Goal: Browse casually: Explore the website without a specific task or goal

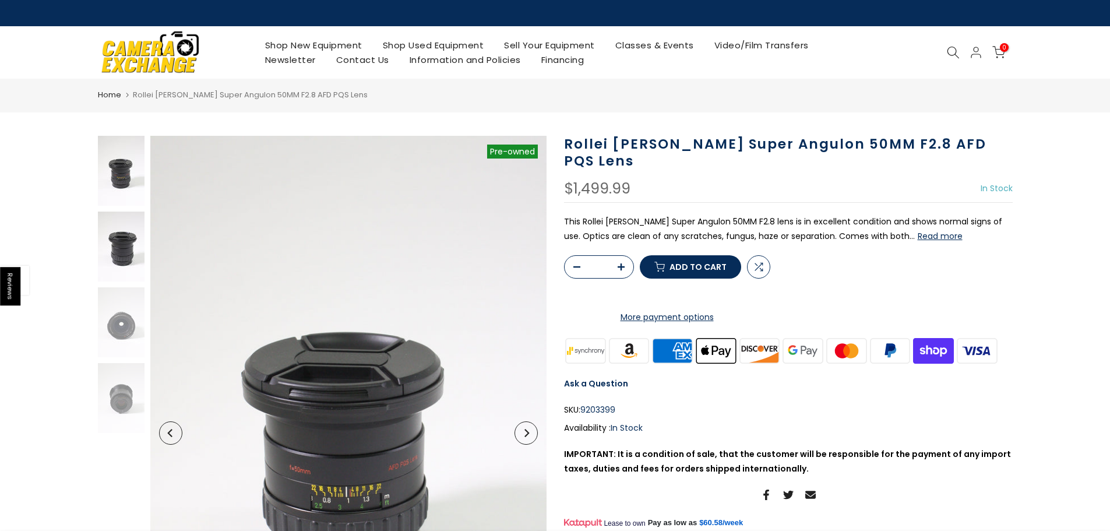
click at [124, 253] on img at bounding box center [121, 246] width 47 height 70
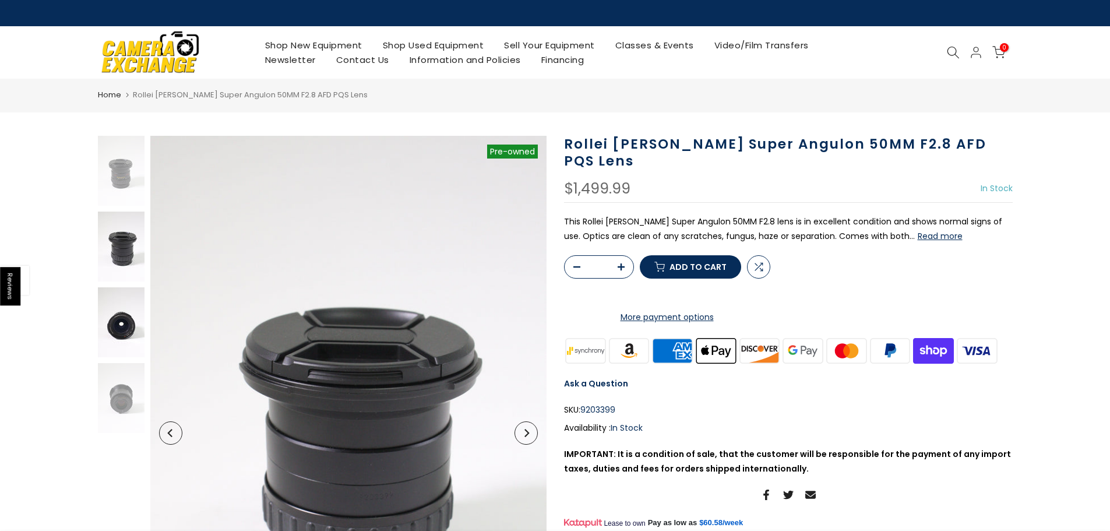
click at [122, 312] on img at bounding box center [121, 322] width 47 height 70
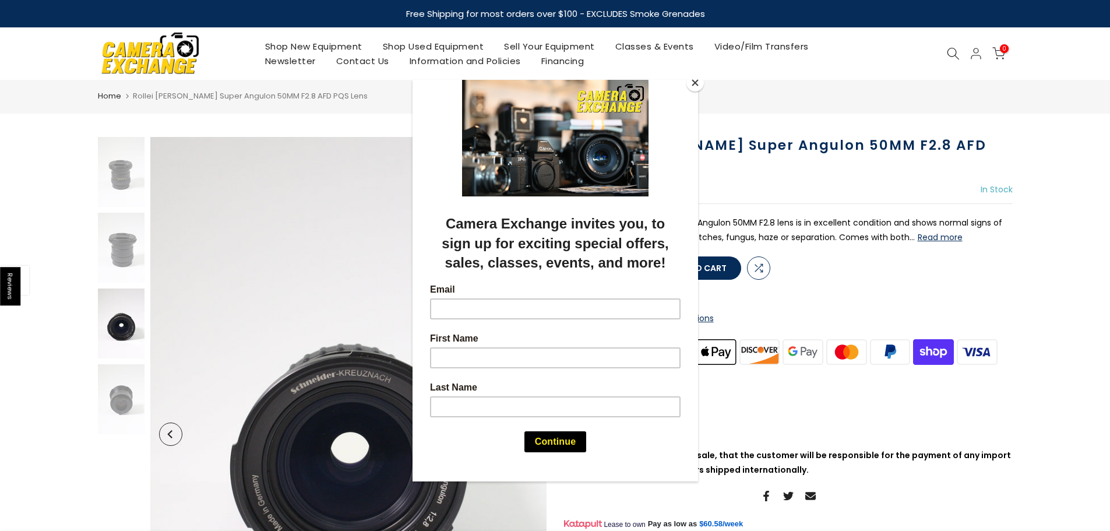
click at [696, 90] on button "Close" at bounding box center [694, 82] width 17 height 17
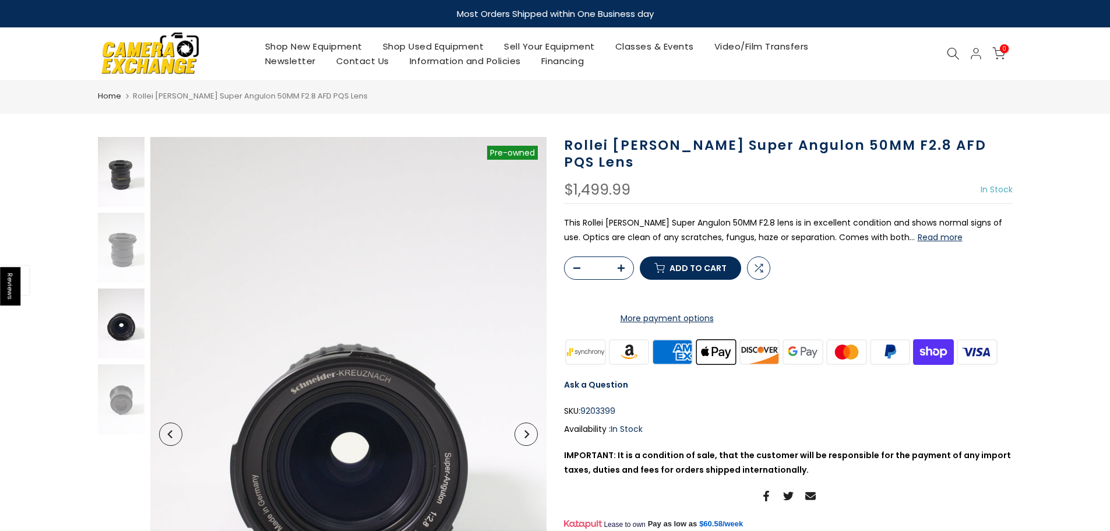
click at [119, 186] on img at bounding box center [121, 172] width 47 height 70
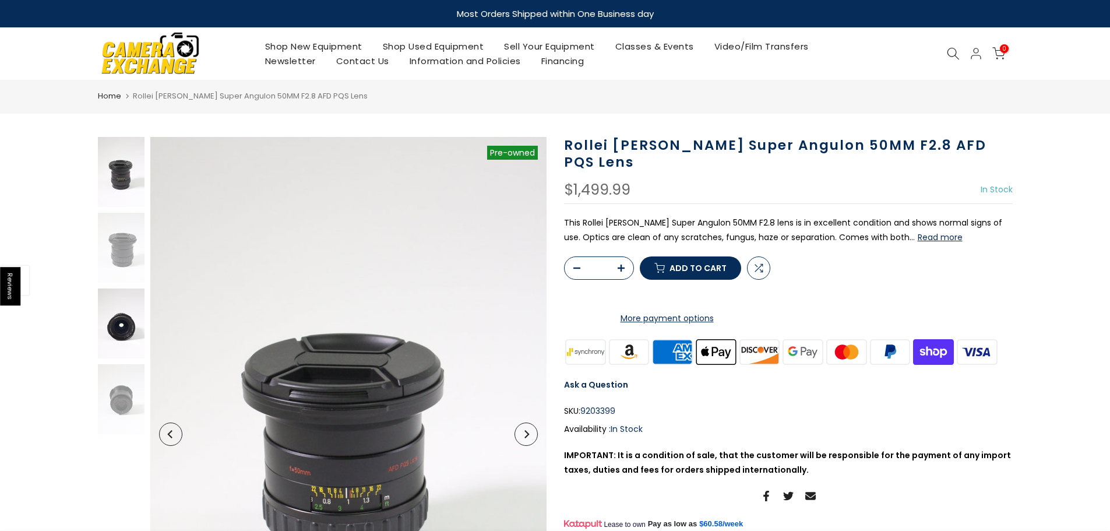
click at [121, 323] on img at bounding box center [121, 323] width 47 height 70
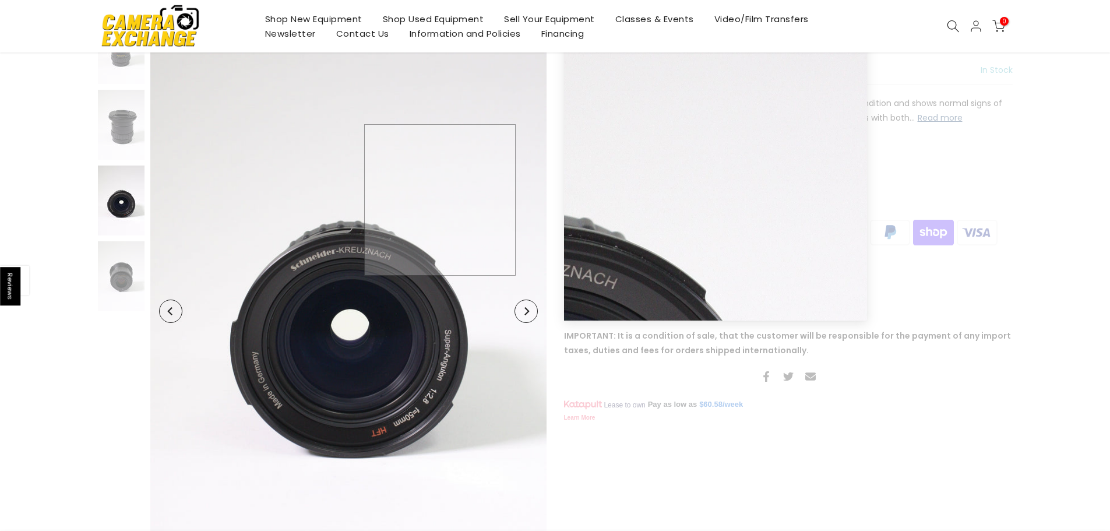
scroll to position [291, 0]
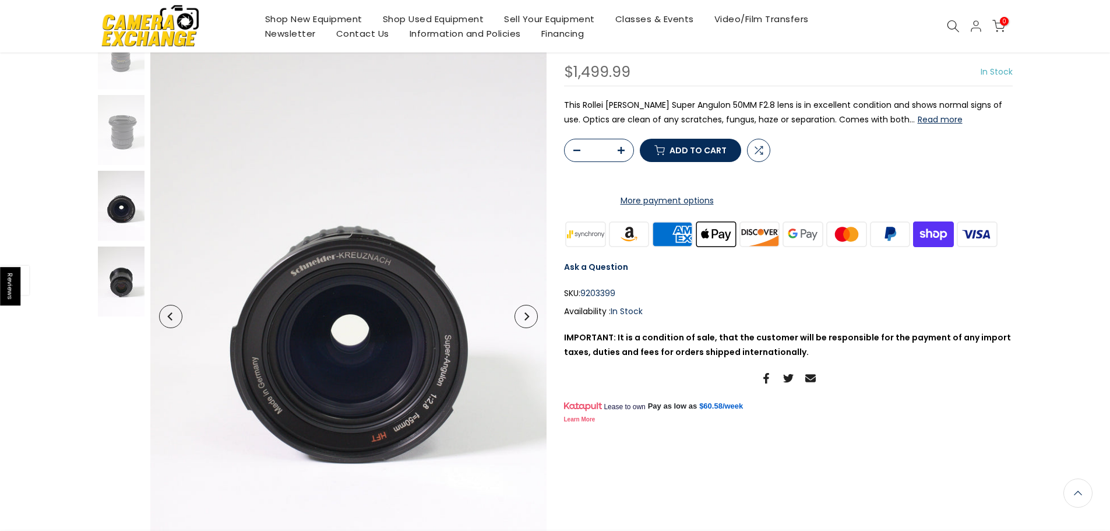
click at [139, 270] on img at bounding box center [121, 281] width 47 height 70
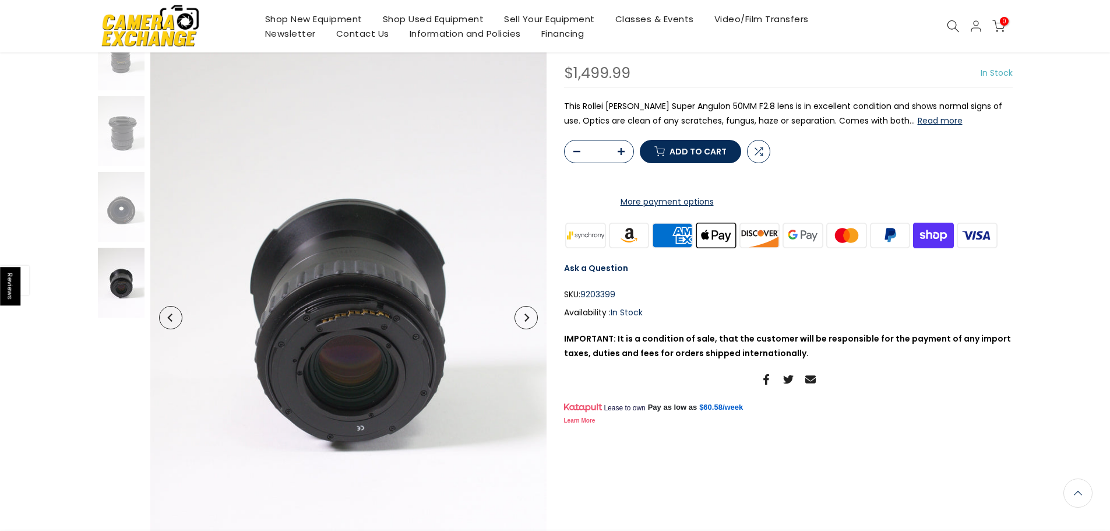
scroll to position [118, 0]
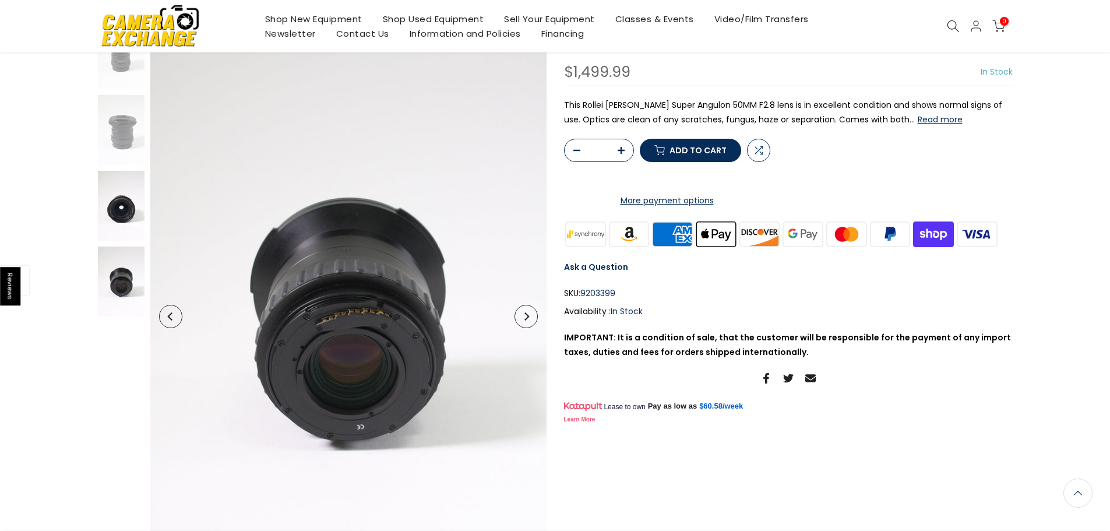
click at [115, 209] on img at bounding box center [121, 206] width 47 height 70
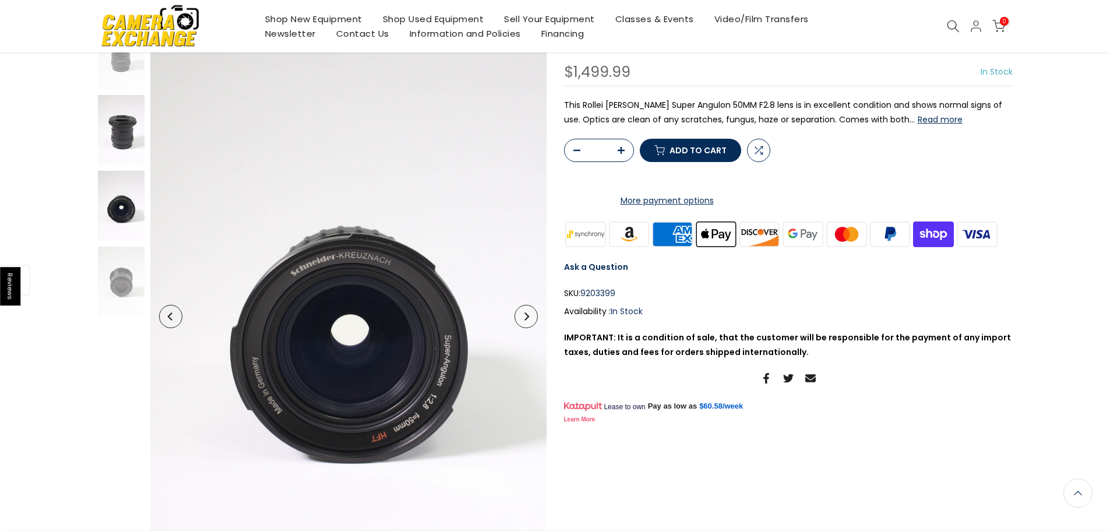
click at [114, 143] on img at bounding box center [121, 130] width 47 height 70
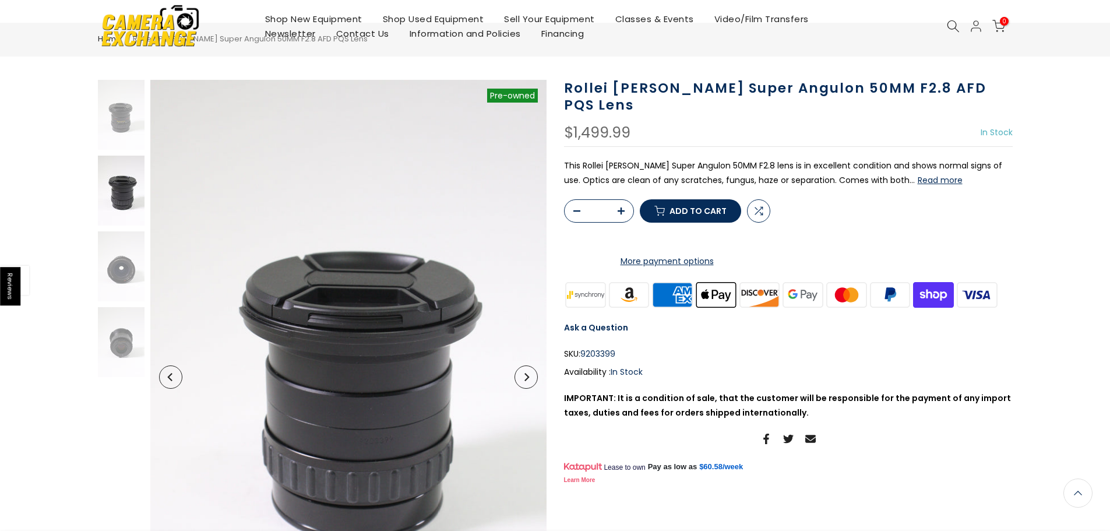
scroll to position [1, 0]
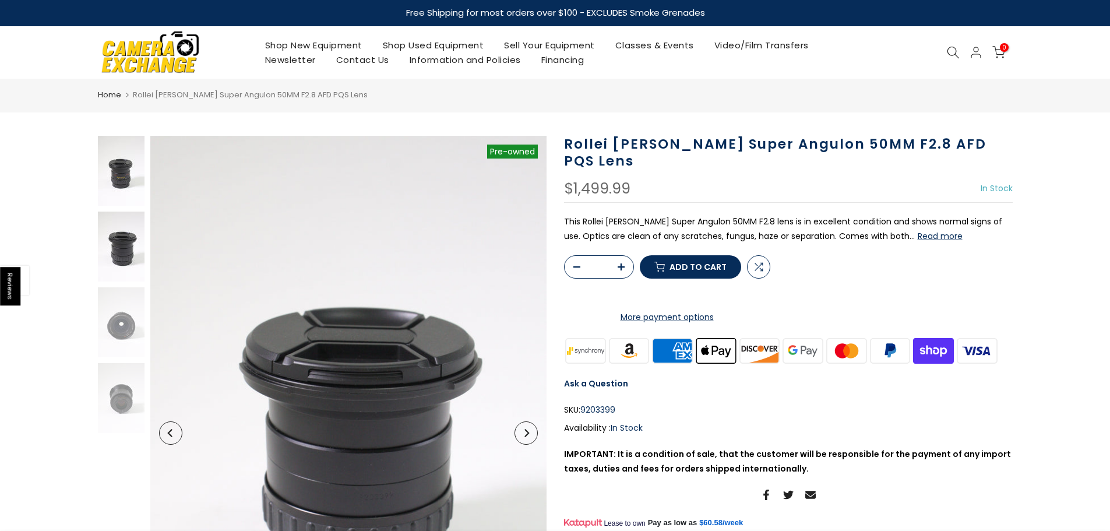
click at [128, 159] on img at bounding box center [121, 171] width 47 height 70
